Goal: Book appointment/travel/reservation

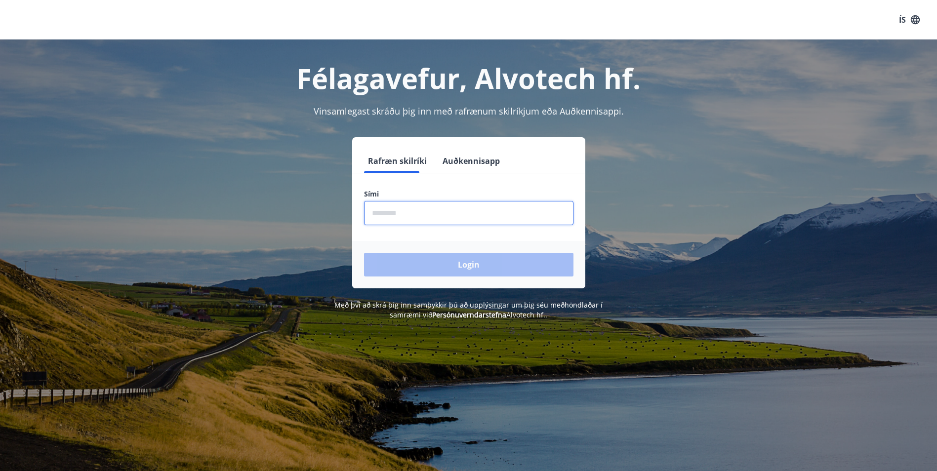
click at [396, 219] on input "phone" at bounding box center [468, 213] width 209 height 24
click at [467, 161] on button "Auðkennisapp" at bounding box center [471, 161] width 65 height 24
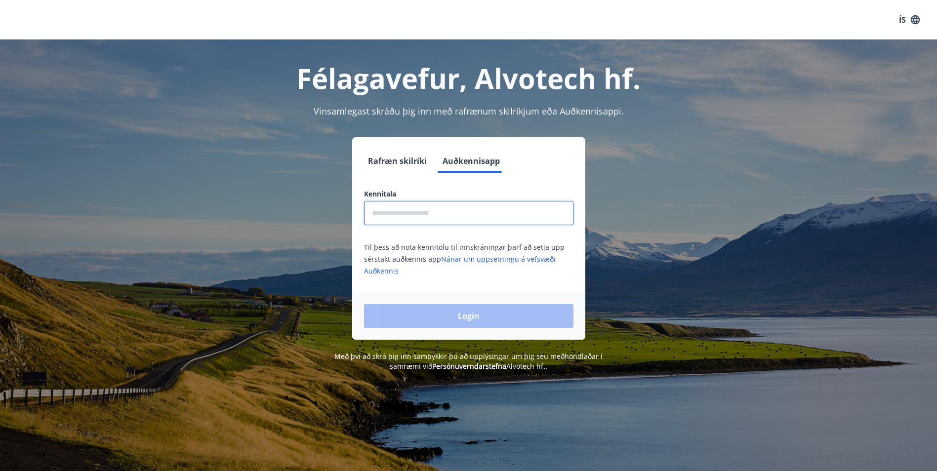
click at [413, 219] on input "text" at bounding box center [468, 213] width 209 height 24
click at [414, 218] on input "text" at bounding box center [468, 213] width 209 height 24
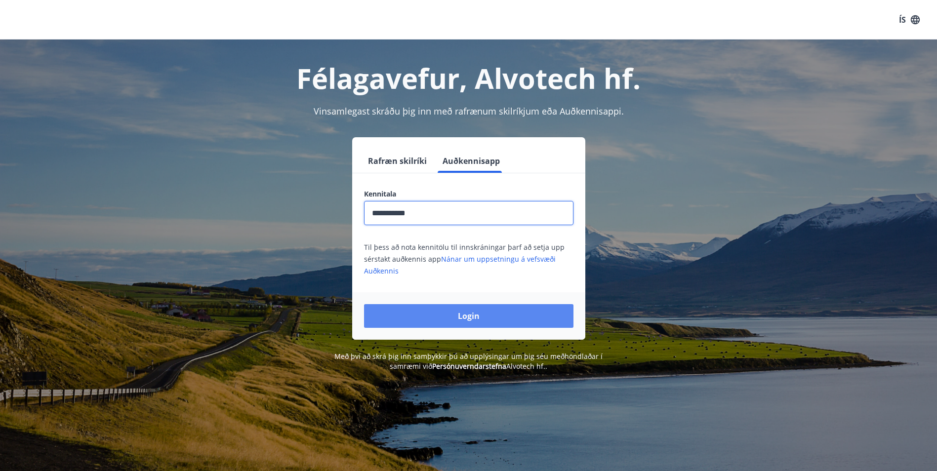
type input "**********"
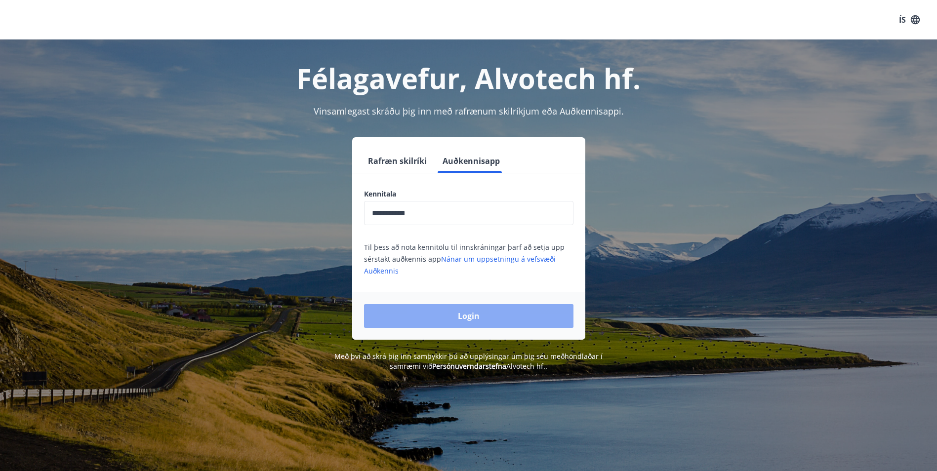
click at [431, 325] on button "Login" at bounding box center [468, 316] width 209 height 24
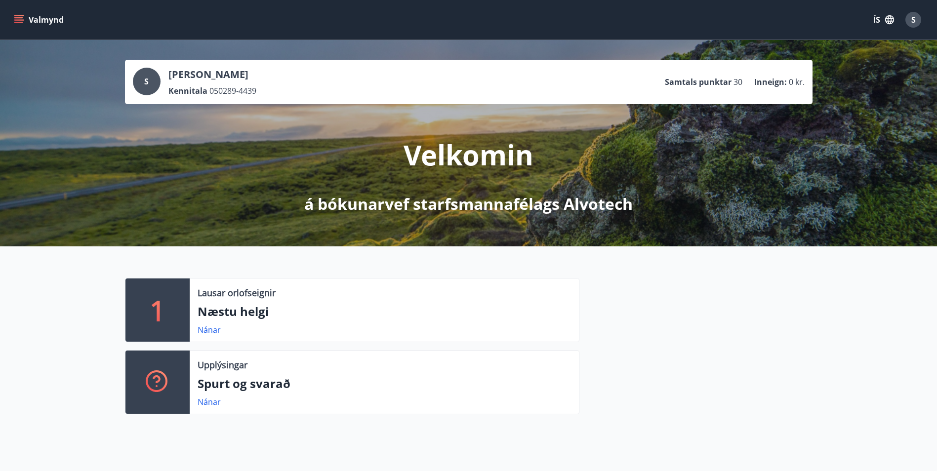
click at [876, 22] on button "ÍS" at bounding box center [884, 20] width 32 height 18
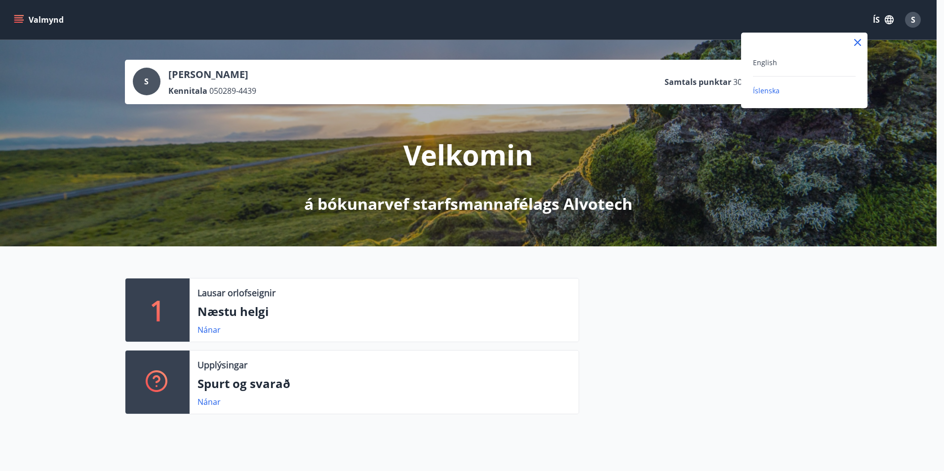
click at [812, 61] on div "English" at bounding box center [804, 62] width 103 height 12
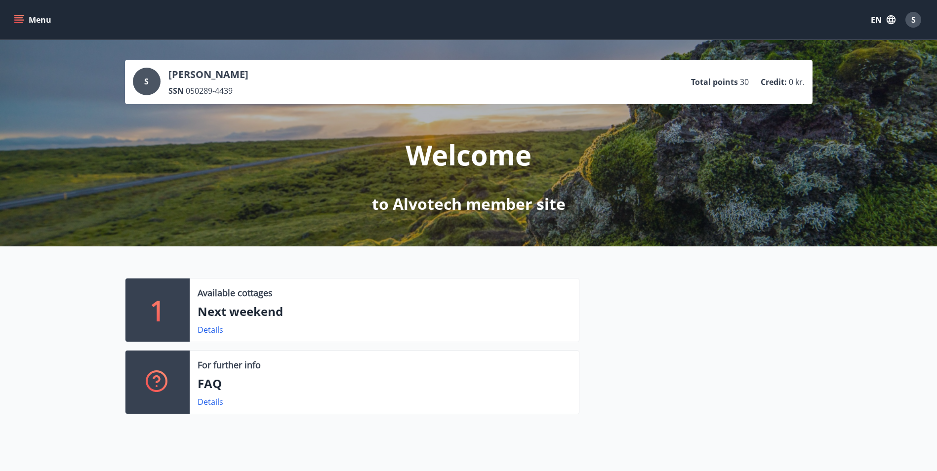
click at [427, 210] on p "to Alvotech member site" at bounding box center [469, 204] width 194 height 22
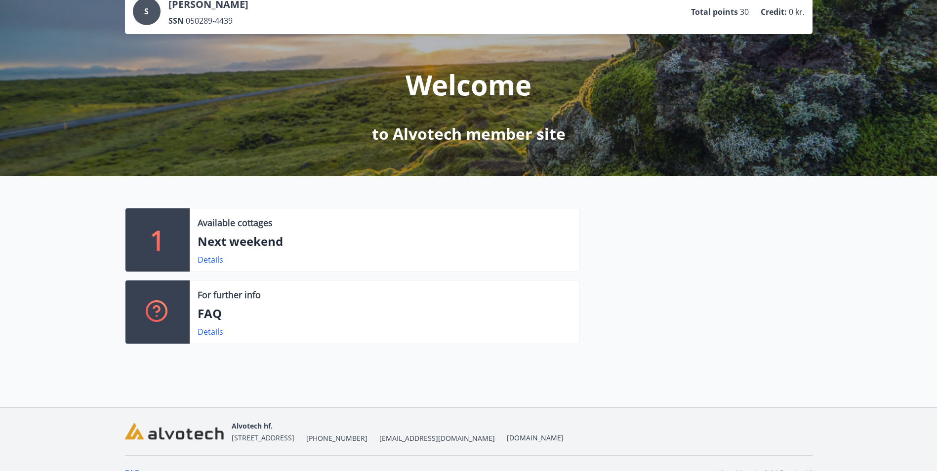
scroll to position [89, 0]
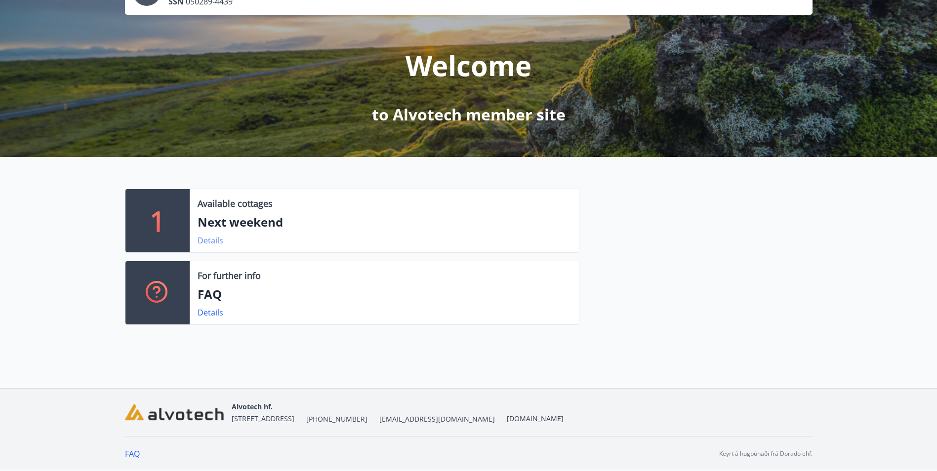
click at [201, 235] on link "Details" at bounding box center [211, 240] width 26 height 11
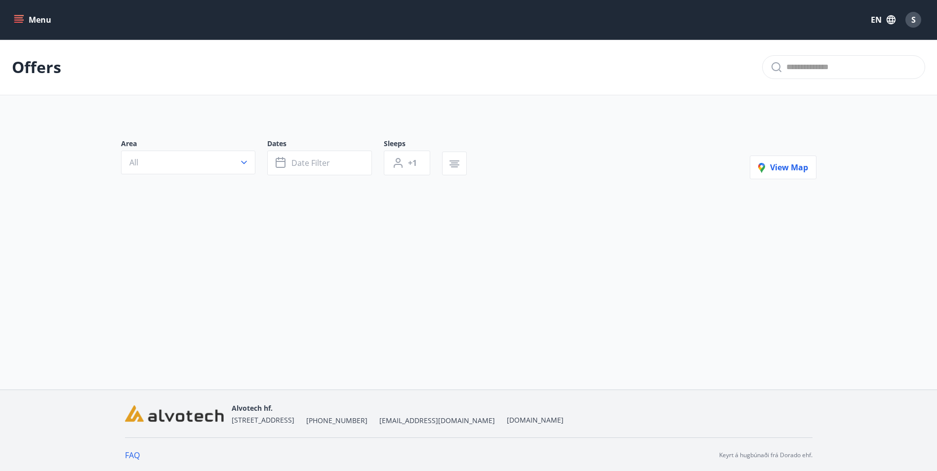
type input "*"
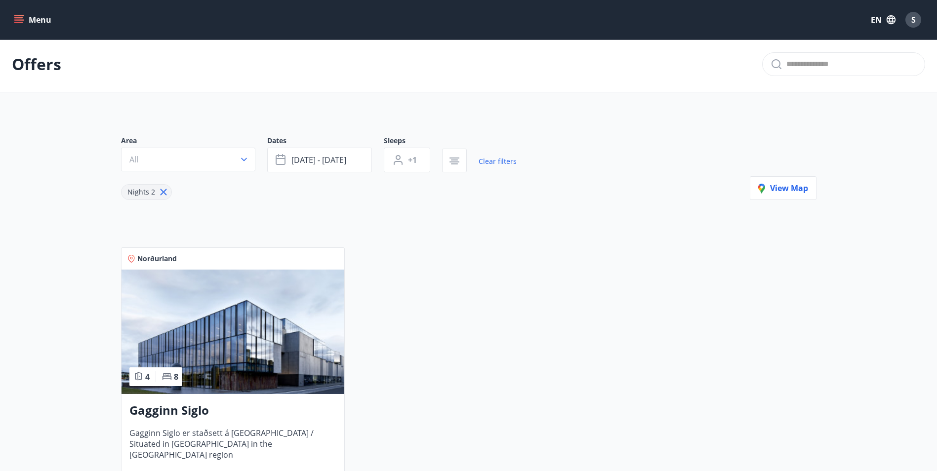
scroll to position [165, 0]
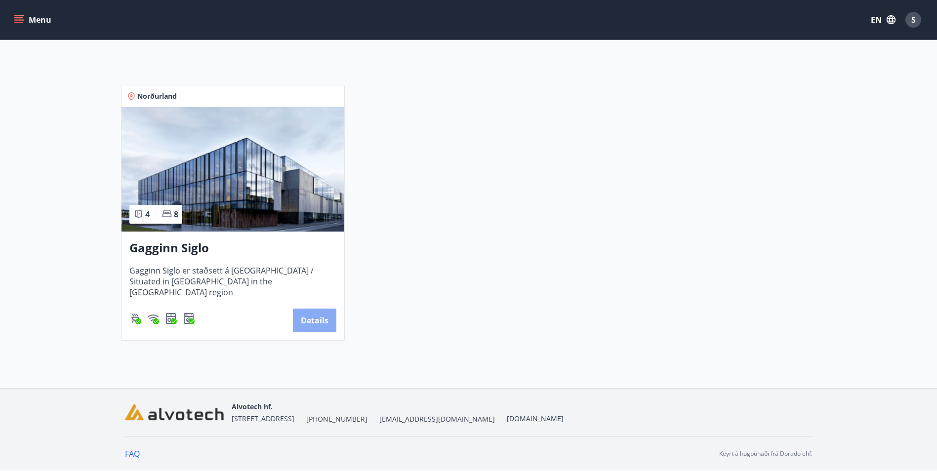
click at [317, 318] on button "Details" at bounding box center [314, 321] width 43 height 24
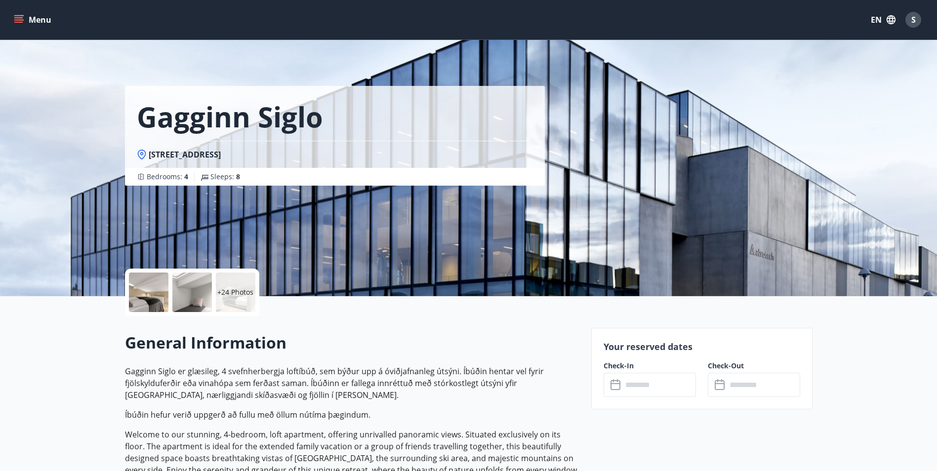
click at [234, 297] on p "+24 Photos" at bounding box center [235, 292] width 36 height 10
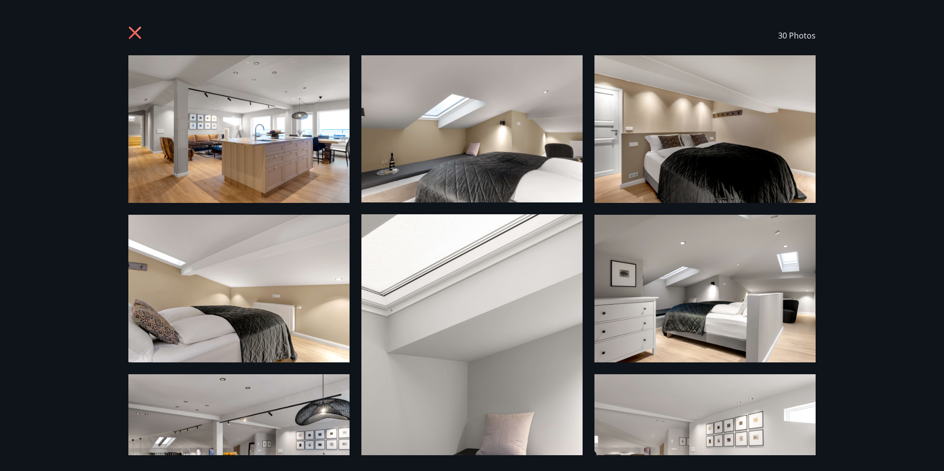
click at [461, 165] on img at bounding box center [471, 128] width 221 height 147
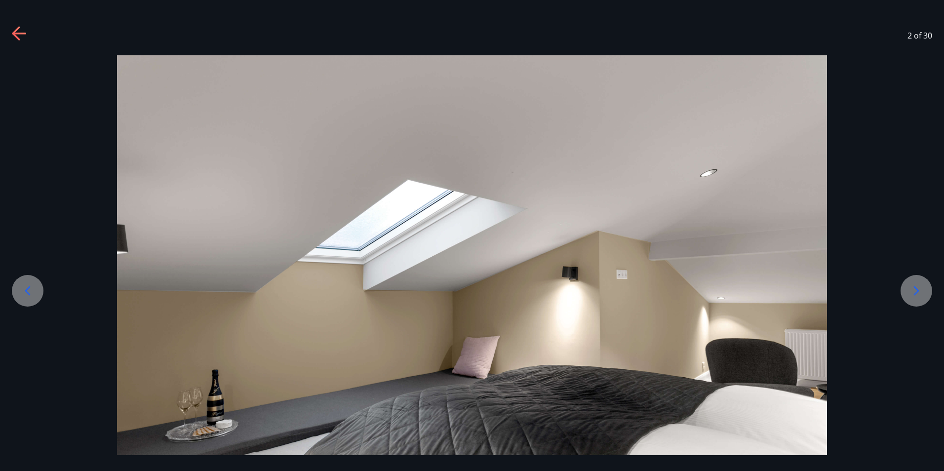
click at [27, 296] on icon at bounding box center [28, 291] width 16 height 16
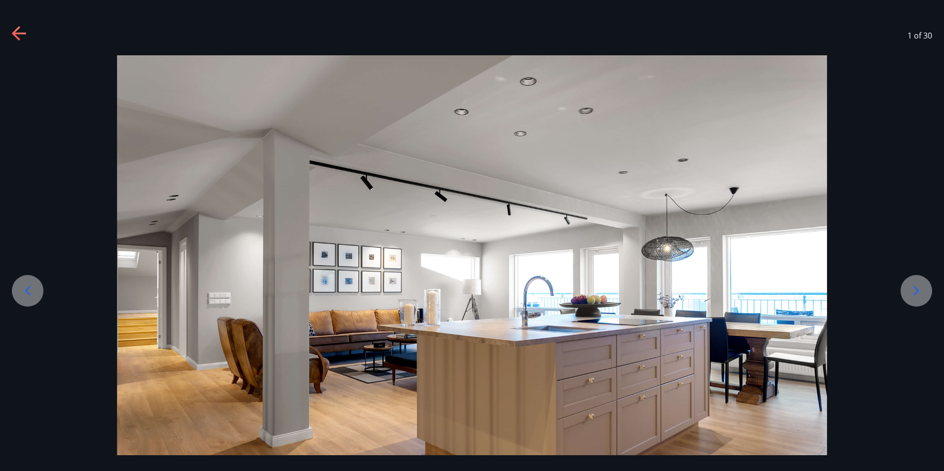
click at [921, 292] on icon at bounding box center [917, 291] width 16 height 16
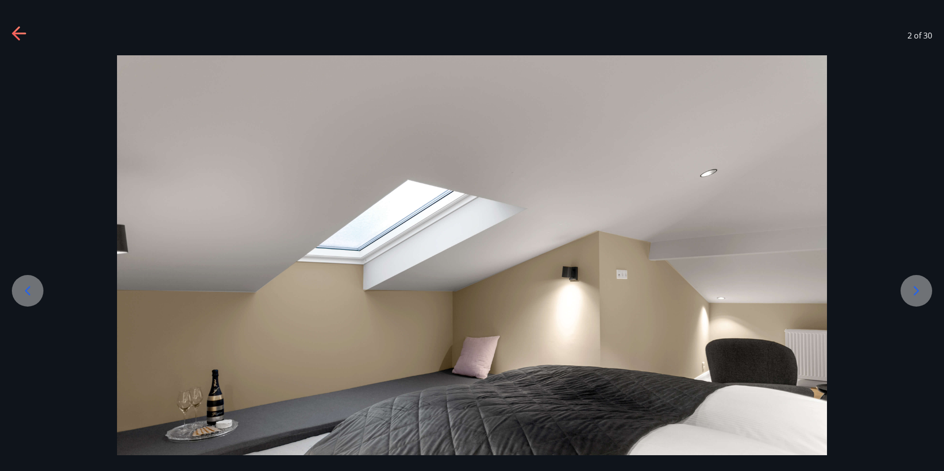
click at [921, 292] on icon at bounding box center [917, 291] width 16 height 16
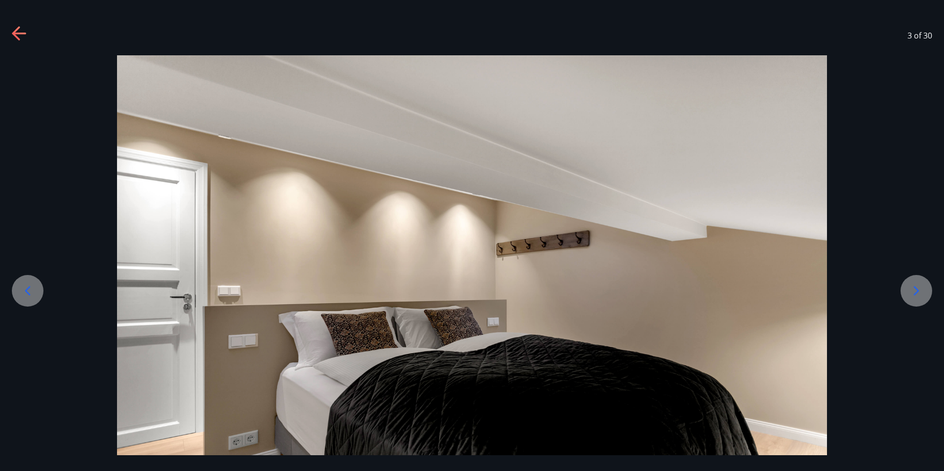
click at [914, 288] on icon at bounding box center [917, 291] width 16 height 16
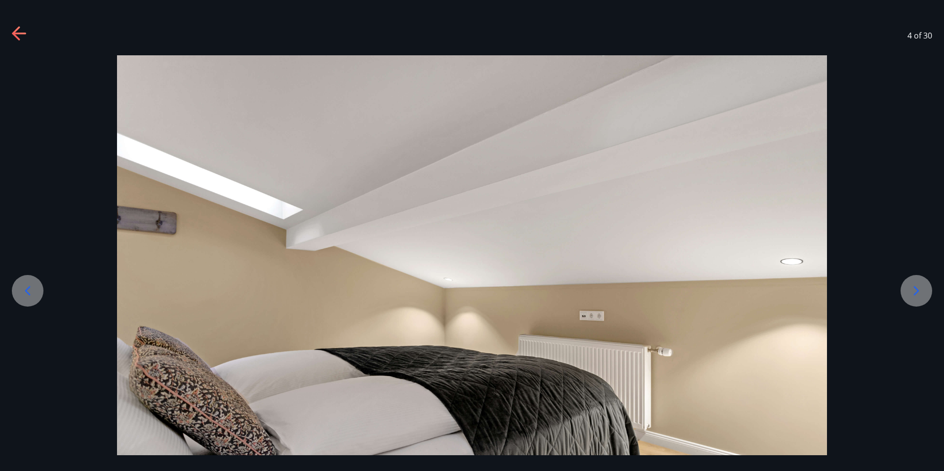
click at [914, 288] on icon at bounding box center [917, 291] width 16 height 16
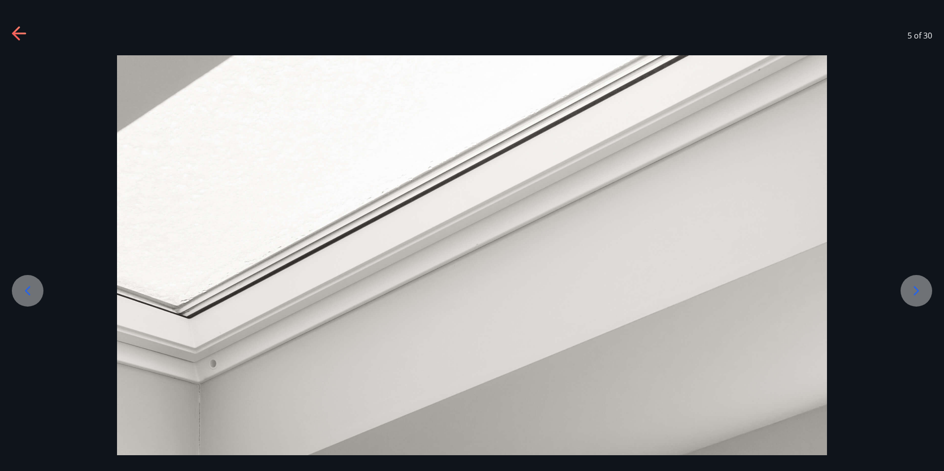
click at [914, 288] on icon at bounding box center [917, 291] width 16 height 16
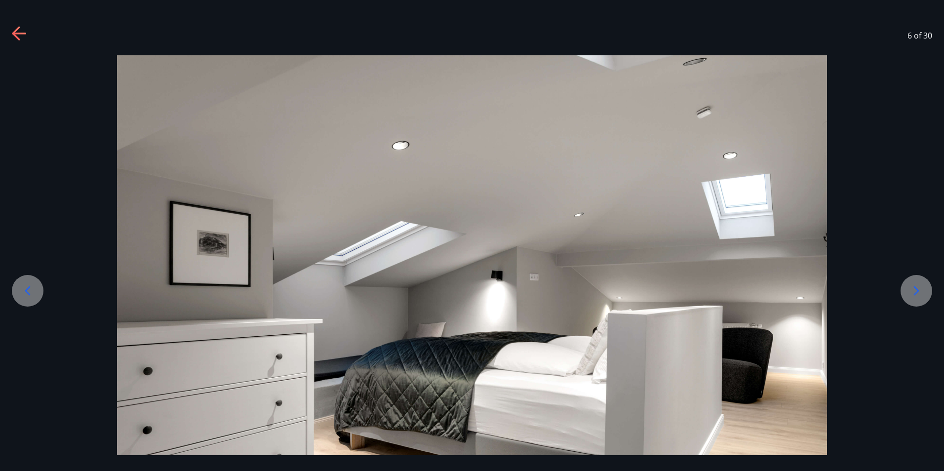
click at [905, 283] on div at bounding box center [917, 291] width 32 height 32
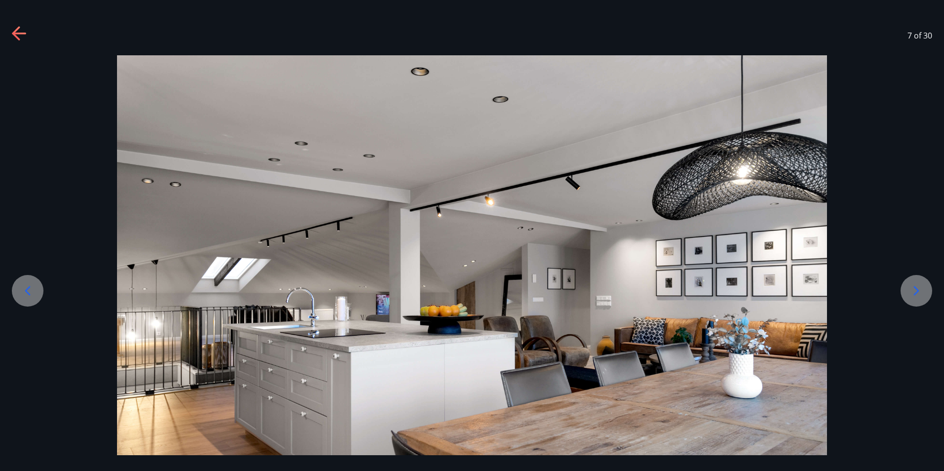
click at [922, 289] on icon at bounding box center [917, 291] width 16 height 16
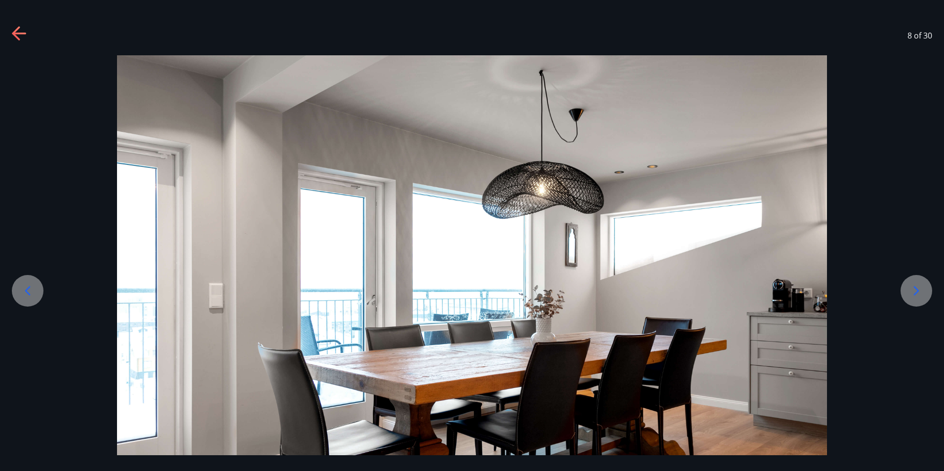
click at [922, 289] on icon at bounding box center [917, 291] width 16 height 16
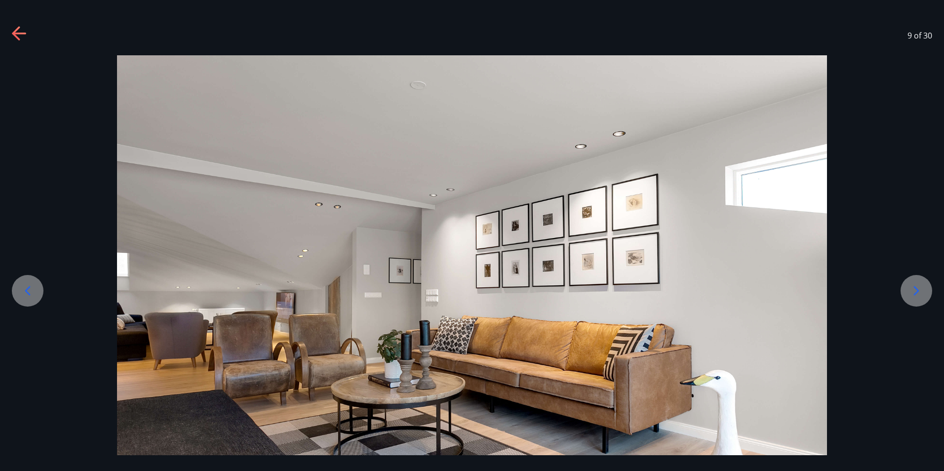
click at [916, 292] on icon at bounding box center [917, 291] width 16 height 16
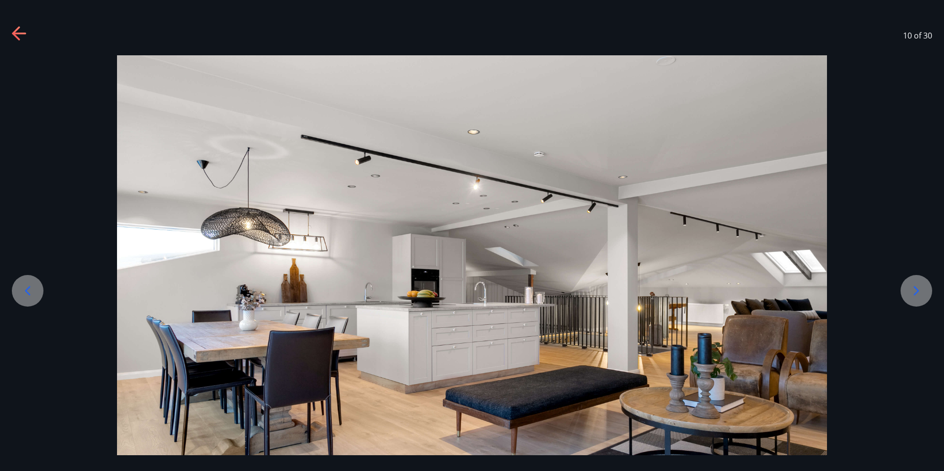
click at [913, 291] on icon at bounding box center [917, 291] width 16 height 16
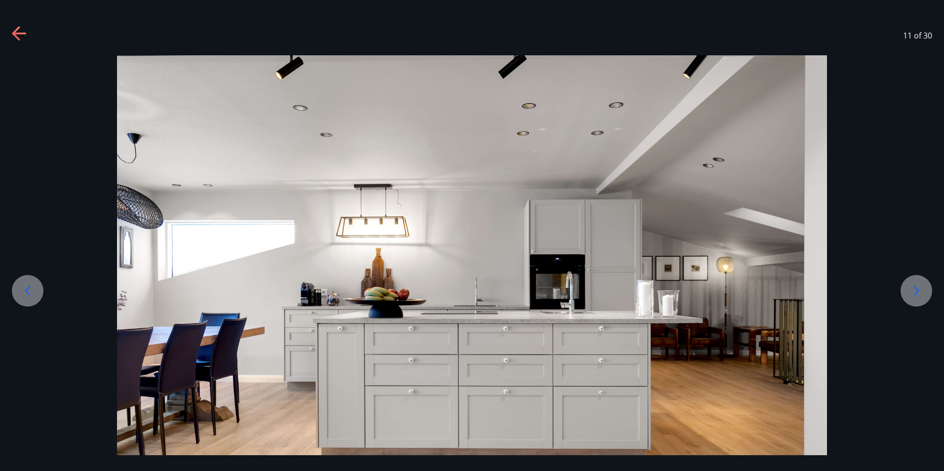
click at [913, 291] on icon at bounding box center [917, 291] width 16 height 16
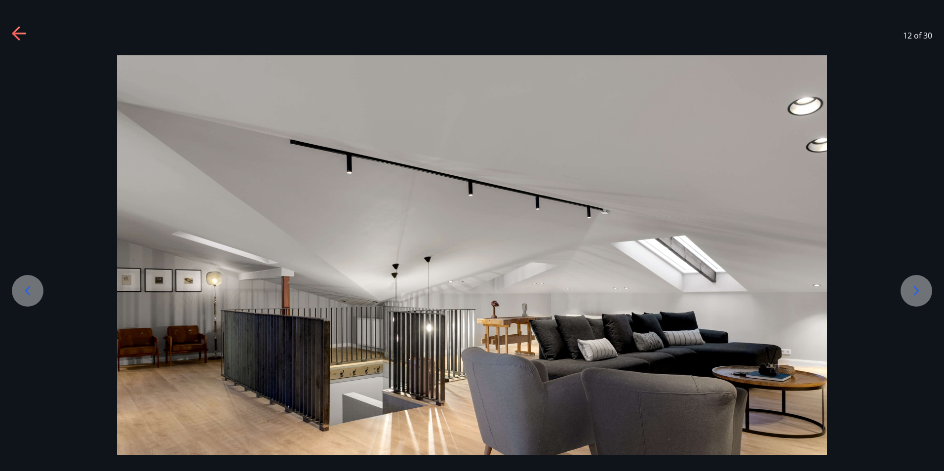
click at [913, 291] on icon at bounding box center [917, 291] width 16 height 16
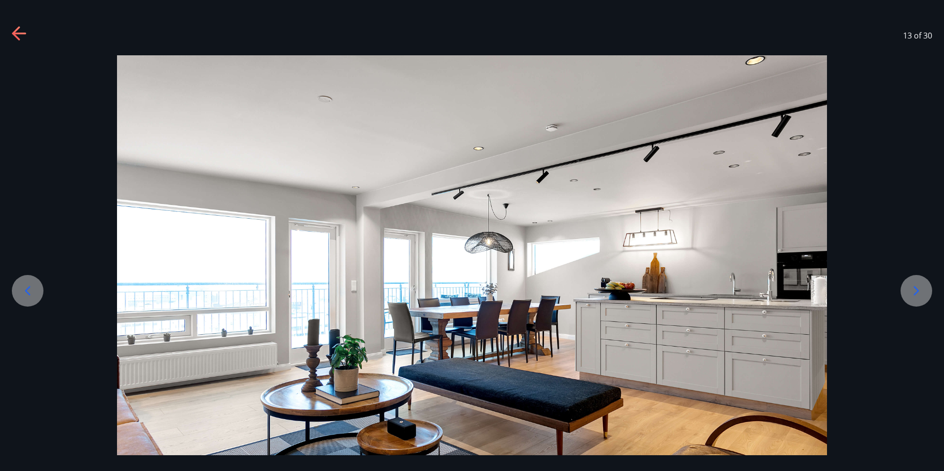
click at [913, 291] on icon at bounding box center [917, 291] width 16 height 16
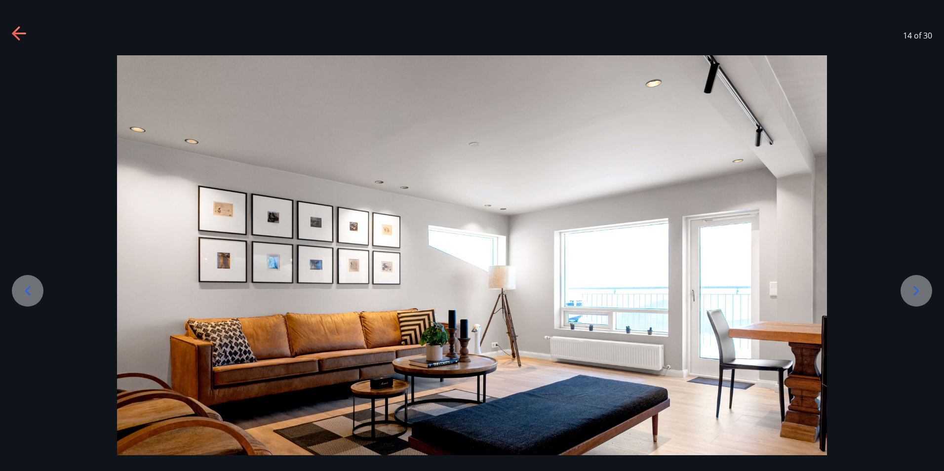
click at [913, 291] on icon at bounding box center [917, 291] width 16 height 16
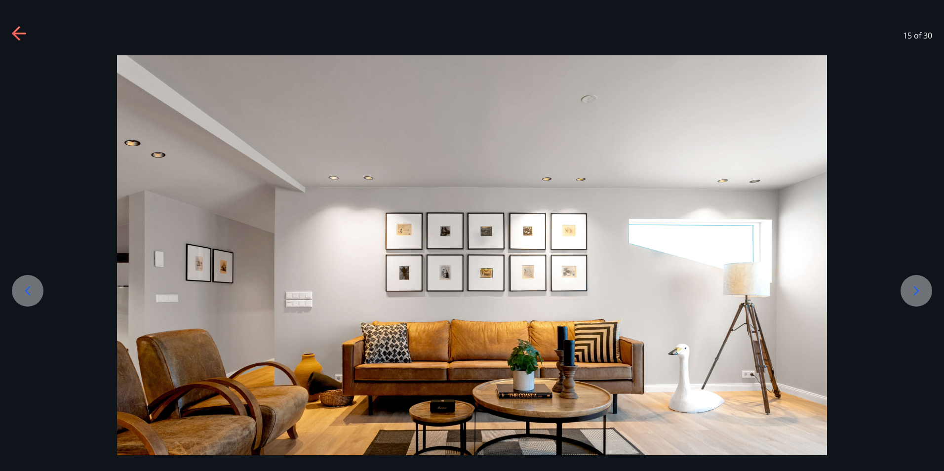
click at [913, 291] on icon at bounding box center [917, 291] width 16 height 16
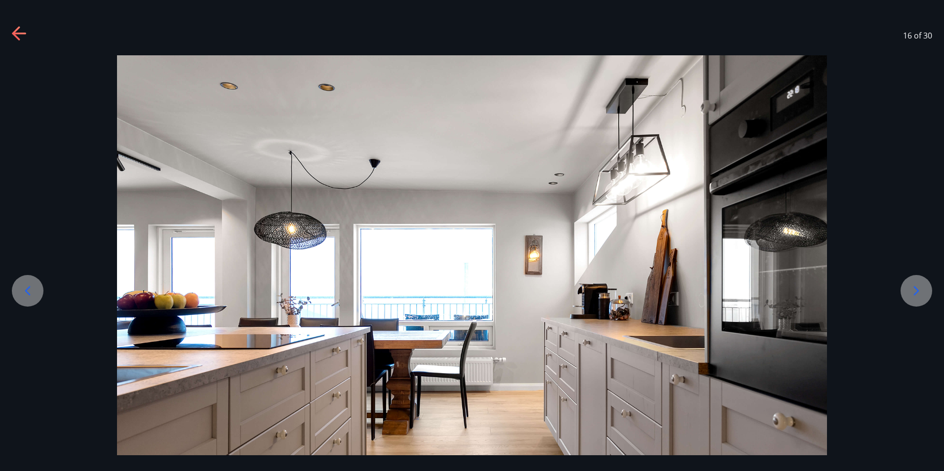
click at [913, 291] on icon at bounding box center [917, 291] width 16 height 16
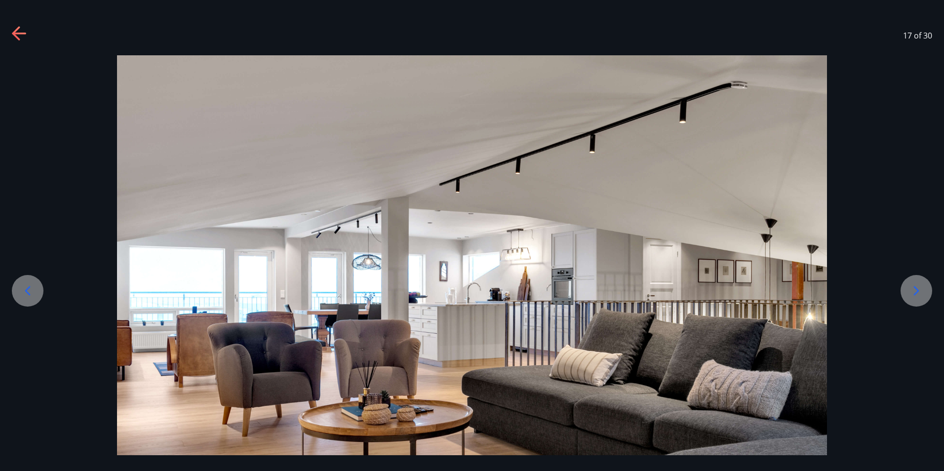
click at [913, 291] on icon at bounding box center [917, 291] width 16 height 16
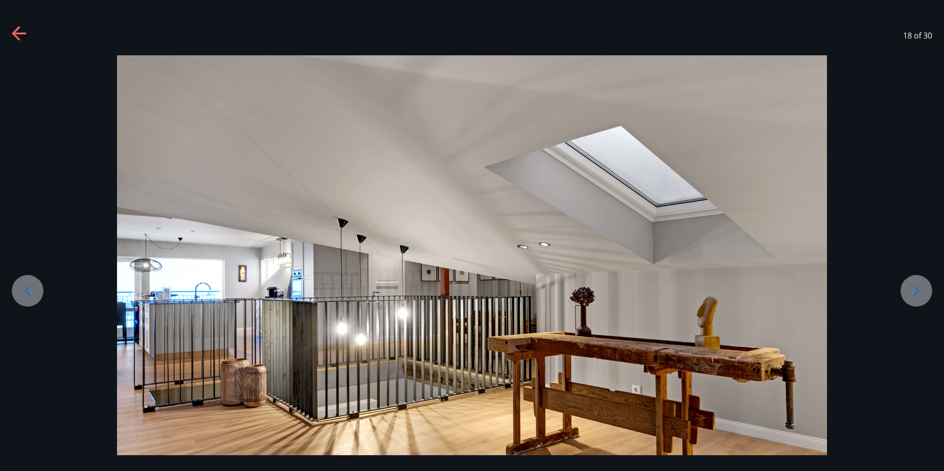
click at [912, 291] on icon at bounding box center [917, 291] width 16 height 16
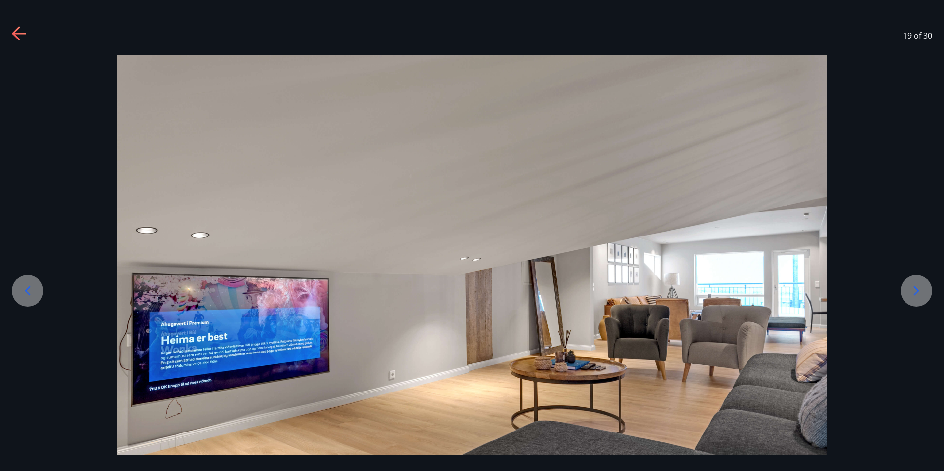
click at [912, 290] on icon at bounding box center [917, 291] width 16 height 16
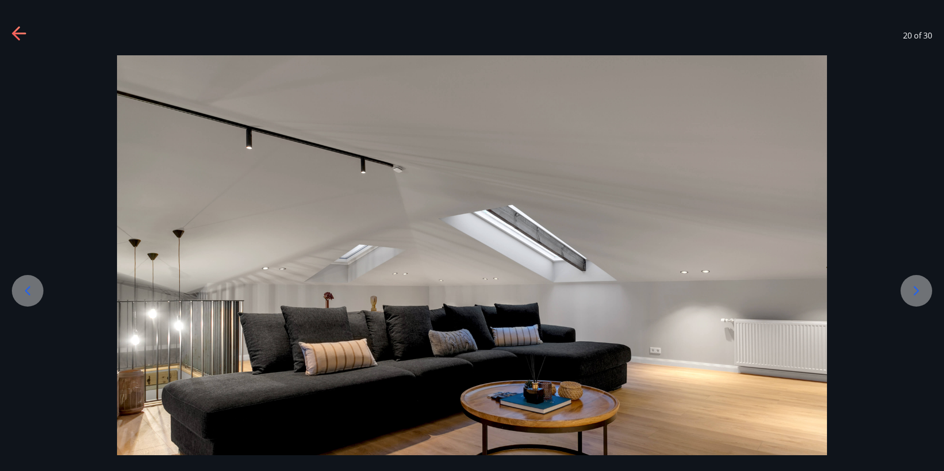
click at [914, 288] on icon at bounding box center [917, 291] width 16 height 16
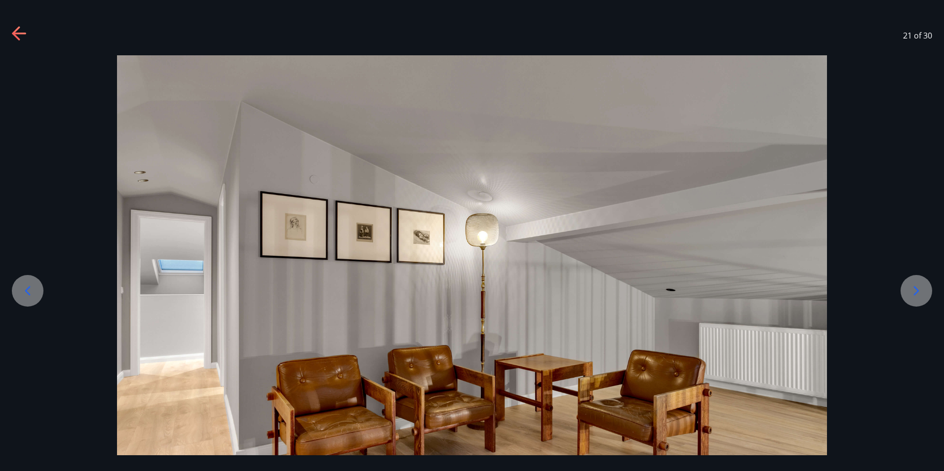
click at [914, 288] on icon at bounding box center [917, 291] width 16 height 16
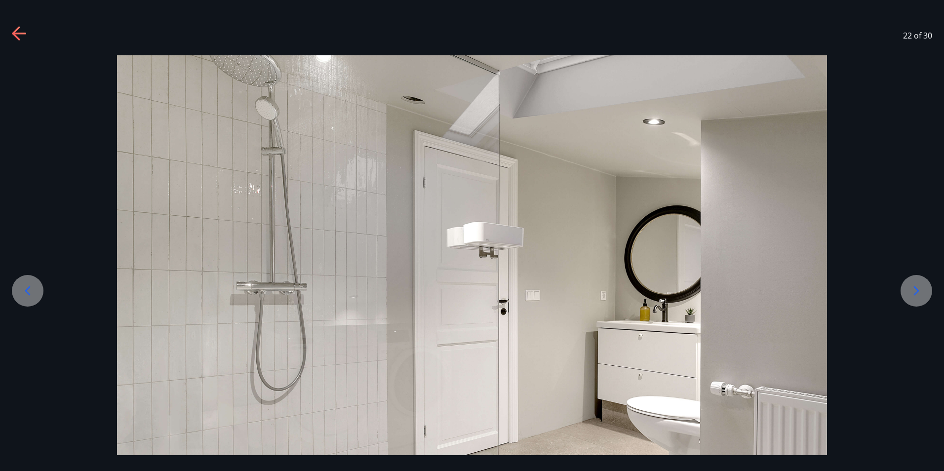
click at [910, 289] on icon at bounding box center [917, 291] width 16 height 16
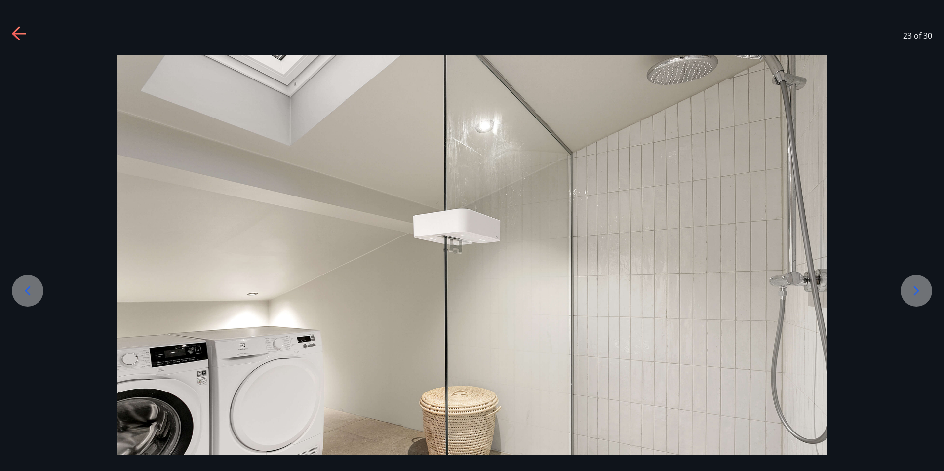
click at [910, 289] on icon at bounding box center [917, 291] width 16 height 16
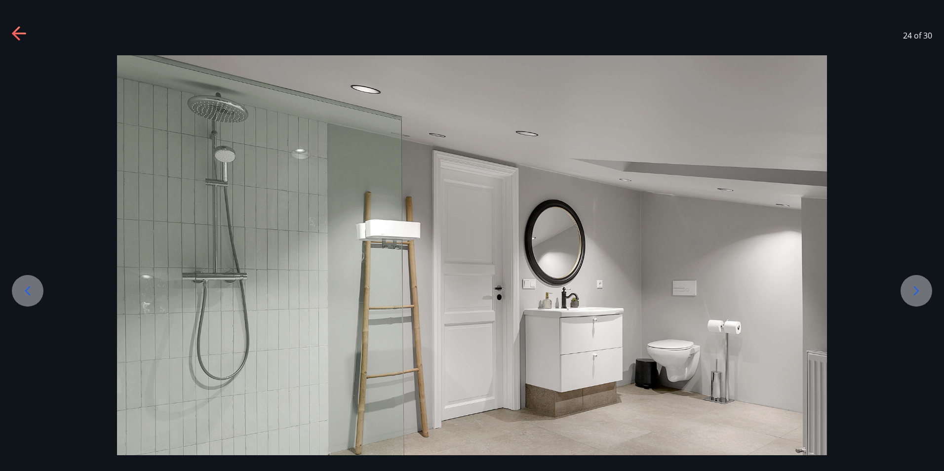
click at [910, 289] on icon at bounding box center [917, 291] width 16 height 16
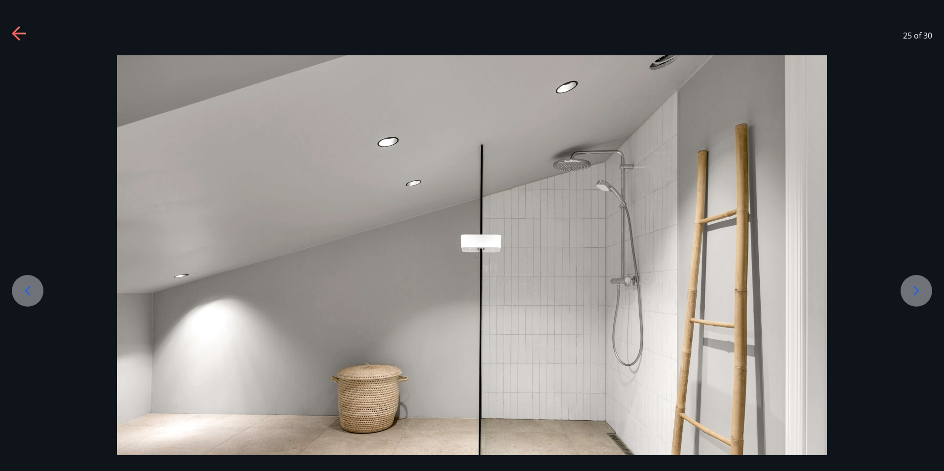
click at [910, 289] on icon at bounding box center [917, 291] width 16 height 16
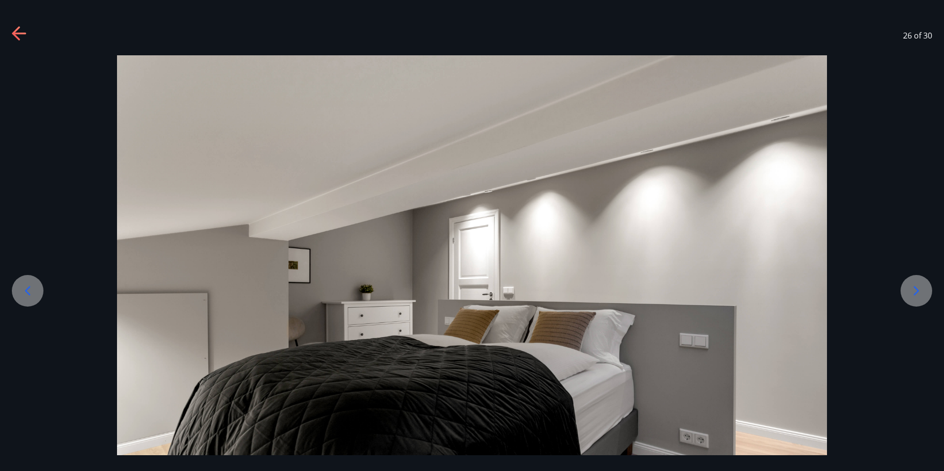
click at [911, 289] on icon at bounding box center [917, 291] width 16 height 16
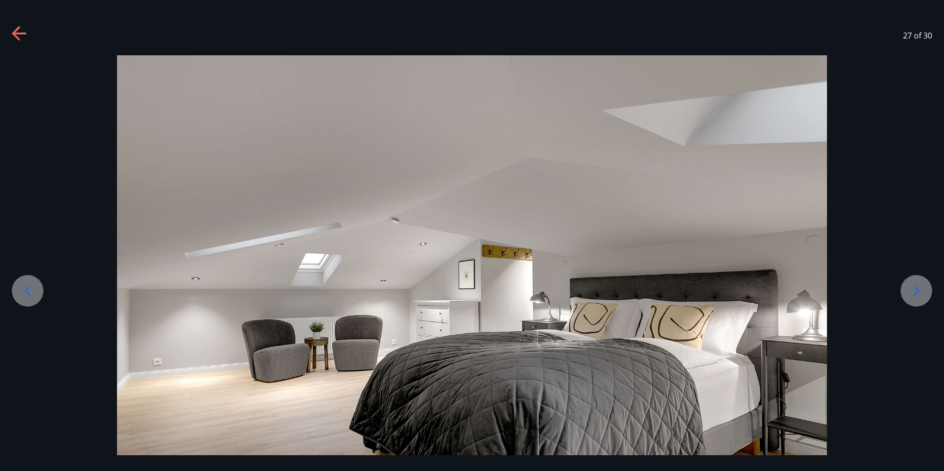
click at [913, 288] on icon at bounding box center [917, 291] width 16 height 16
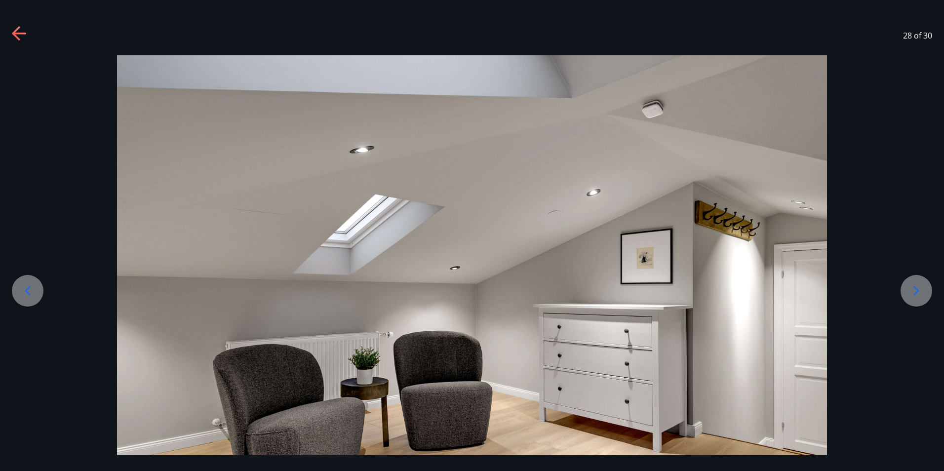
click at [913, 288] on icon at bounding box center [917, 291] width 16 height 16
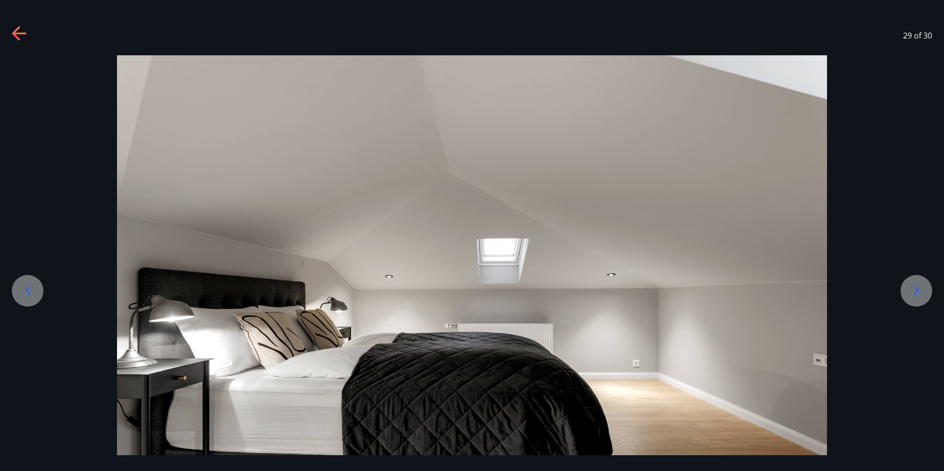
click at [913, 288] on icon at bounding box center [917, 291] width 16 height 16
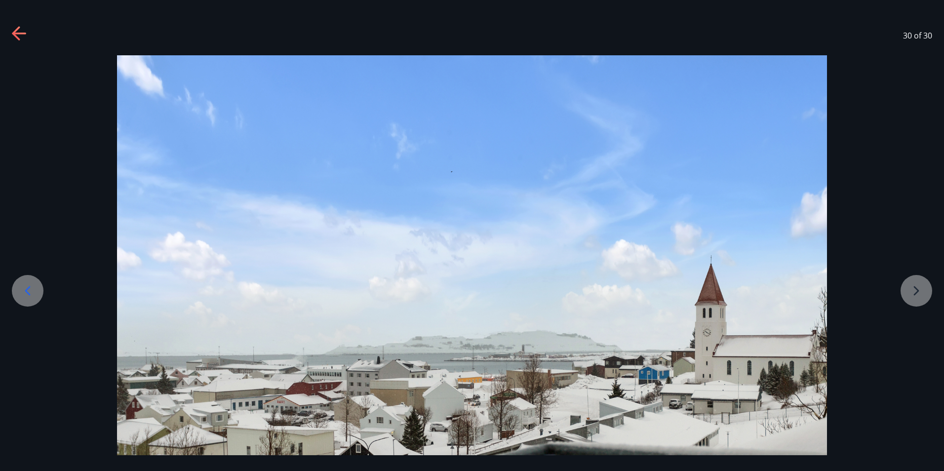
click at [917, 285] on div at bounding box center [472, 293] width 944 height 476
click at [23, 40] on icon at bounding box center [20, 34] width 16 height 16
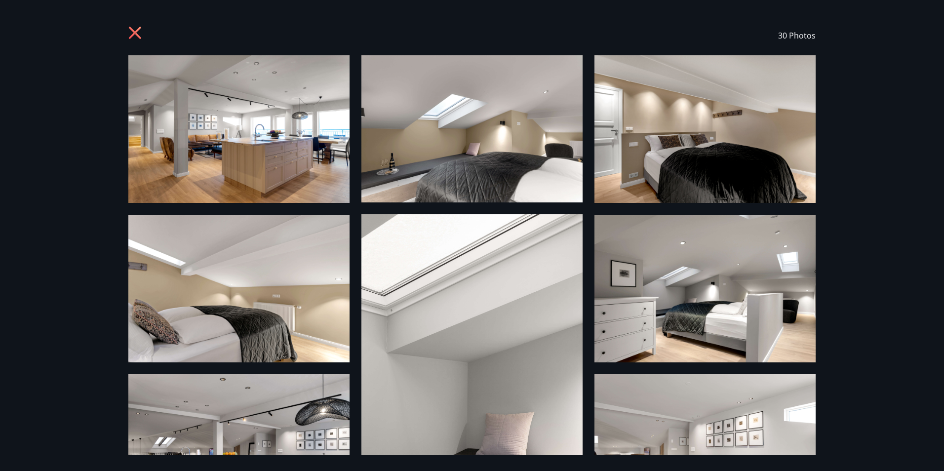
click at [125, 13] on div "30 Photos" at bounding box center [472, 235] width 944 height 471
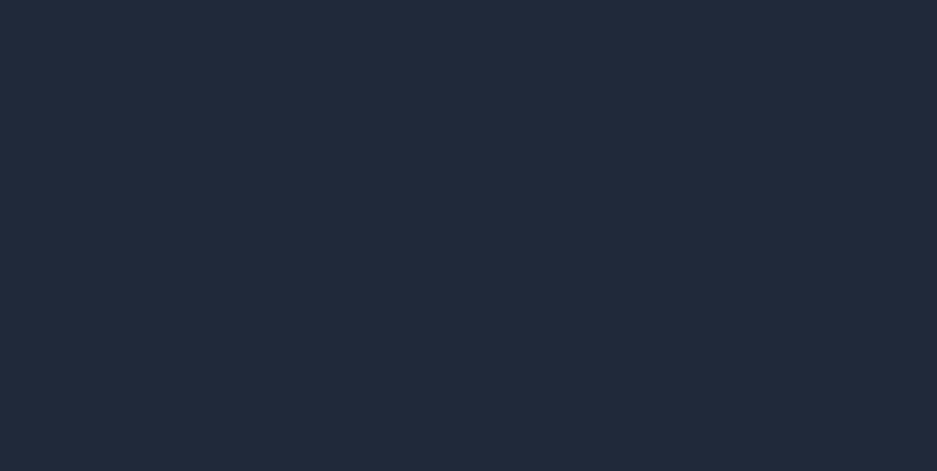
click at [126, 18] on div "Menu EN S" at bounding box center [465, 20] width 906 height 24
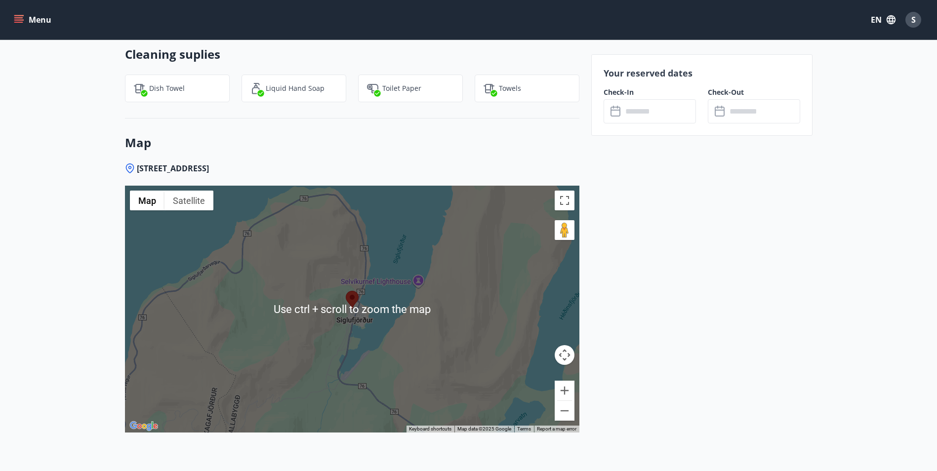
scroll to position [1255, 0]
